Goal: Information Seeking & Learning: Learn about a topic

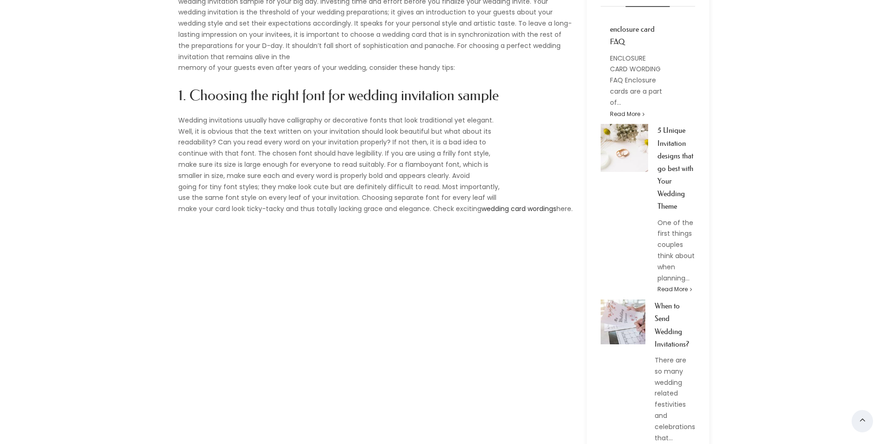
scroll to position [512, 0]
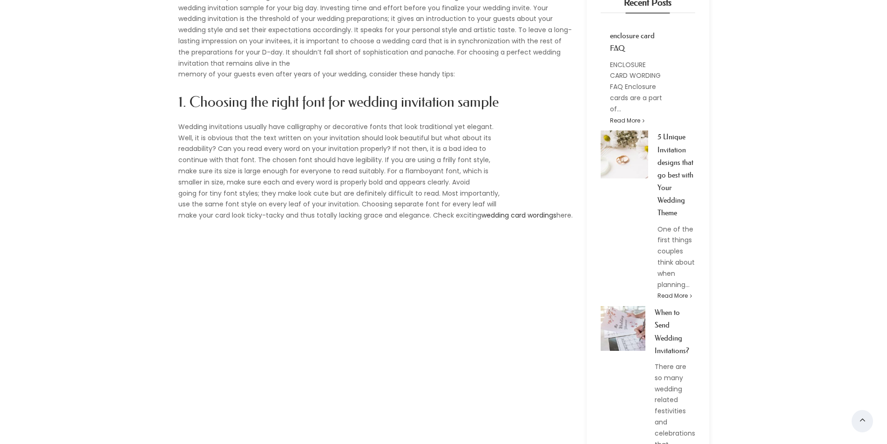
click at [648, 150] on img at bounding box center [624, 153] width 47 height 47
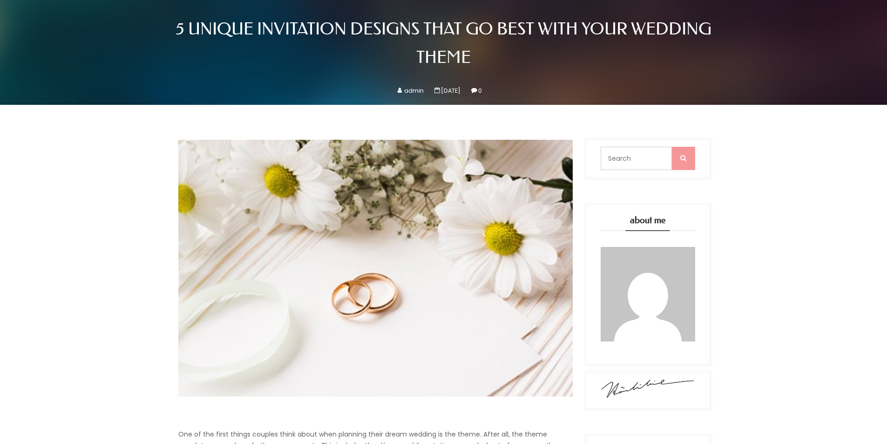
scroll to position [140, 0]
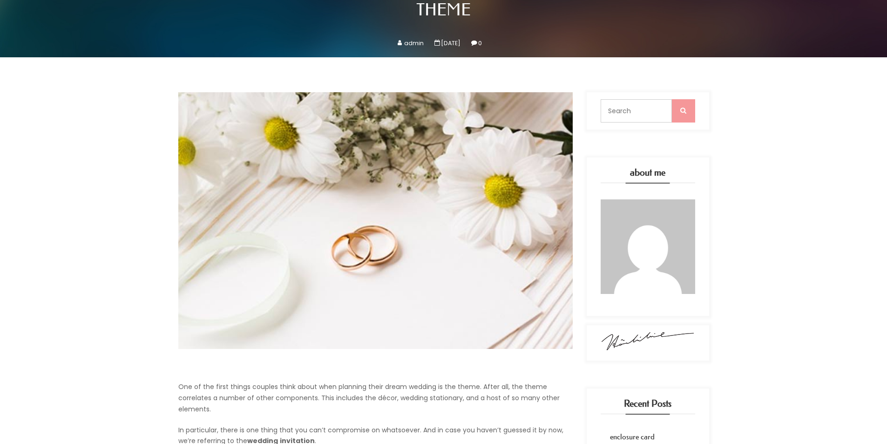
click at [314, 281] on div at bounding box center [375, 220] width 395 height 257
click at [305, 289] on div at bounding box center [375, 220] width 395 height 257
click at [307, 339] on div at bounding box center [375, 220] width 395 height 257
